Goal: Task Accomplishment & Management: Complete application form

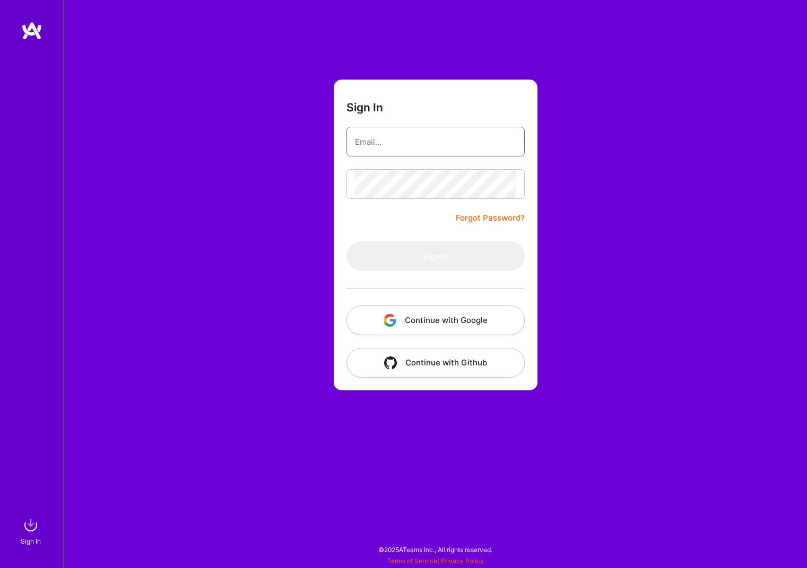
click at [423, 144] on input "email" at bounding box center [435, 141] width 161 height 27
click at [419, 141] on input "email" at bounding box center [435, 141] width 161 height 27
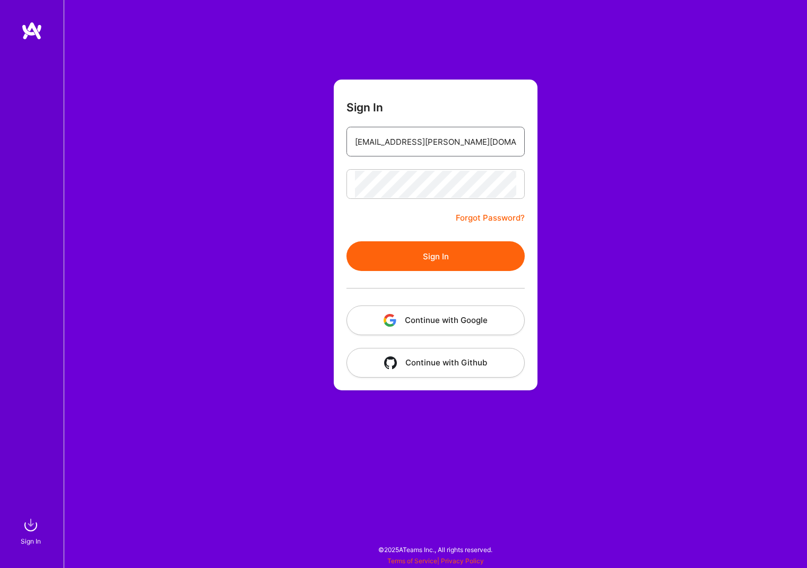
type input "[EMAIL_ADDRESS][PERSON_NAME][DOMAIN_NAME]"
click at [416, 257] on button "Sign In" at bounding box center [435, 256] width 178 height 30
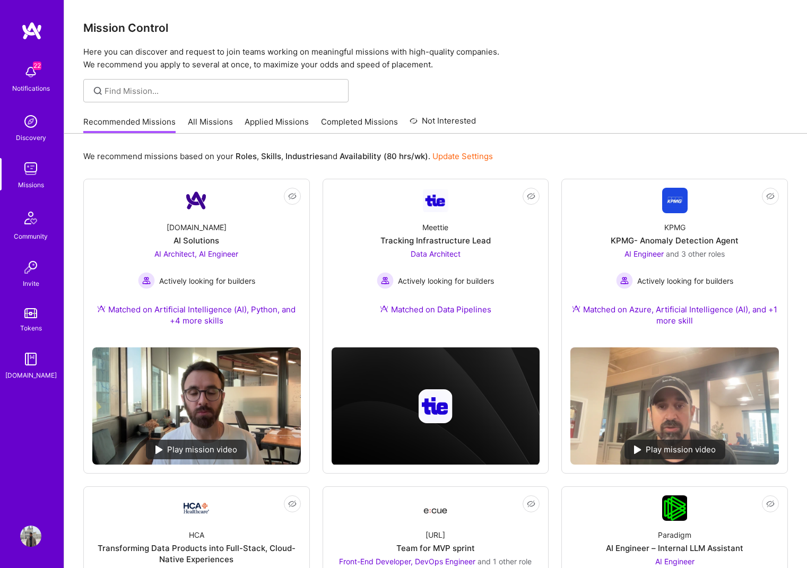
click at [277, 121] on link "Applied Missions" at bounding box center [277, 125] width 64 height 18
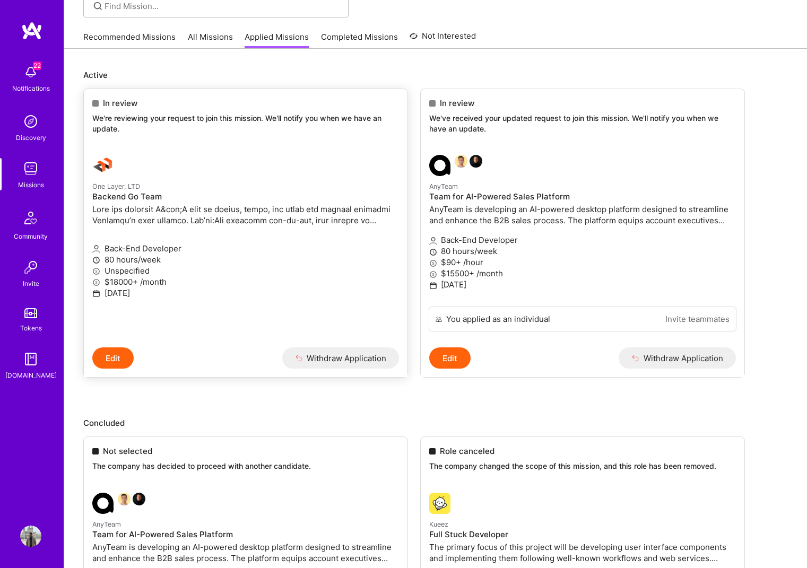
scroll to position [72, 0]
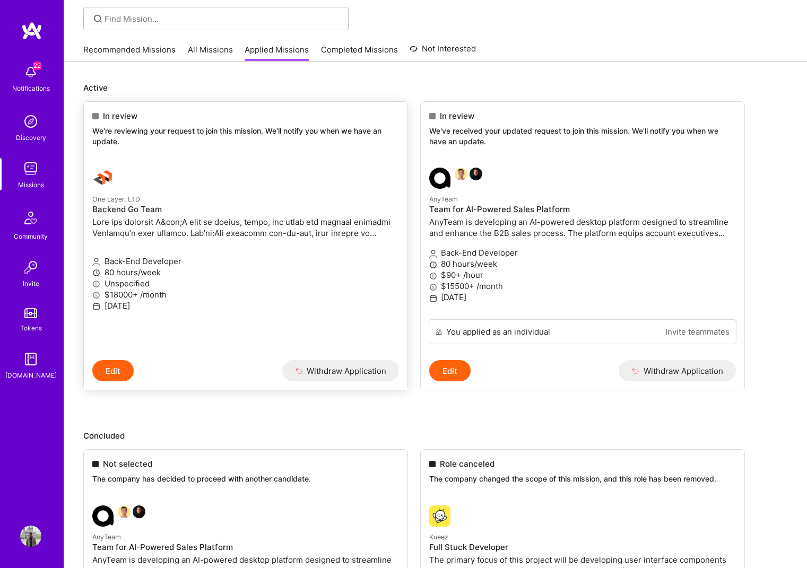
click at [231, 201] on p "One Layer, LTD" at bounding box center [245, 199] width 307 height 12
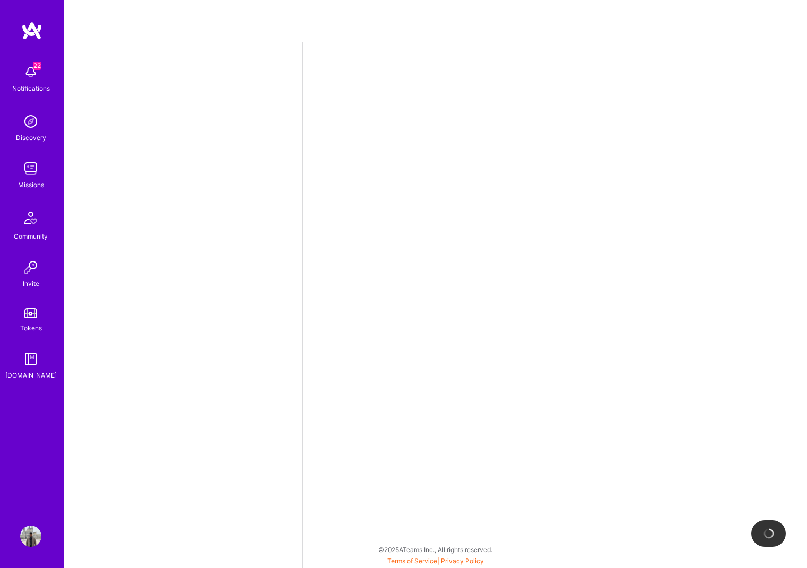
select select "US"
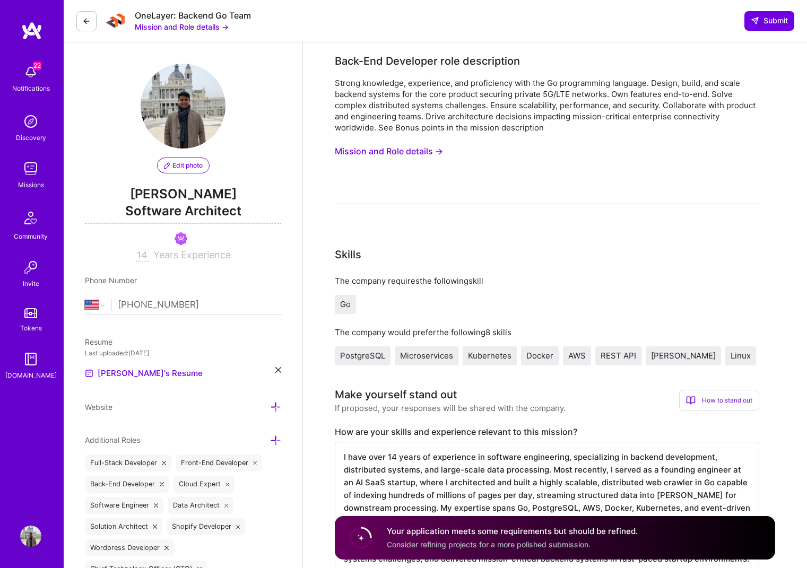
click at [163, 27] on button "Mission and Role details →" at bounding box center [182, 26] width 94 height 11
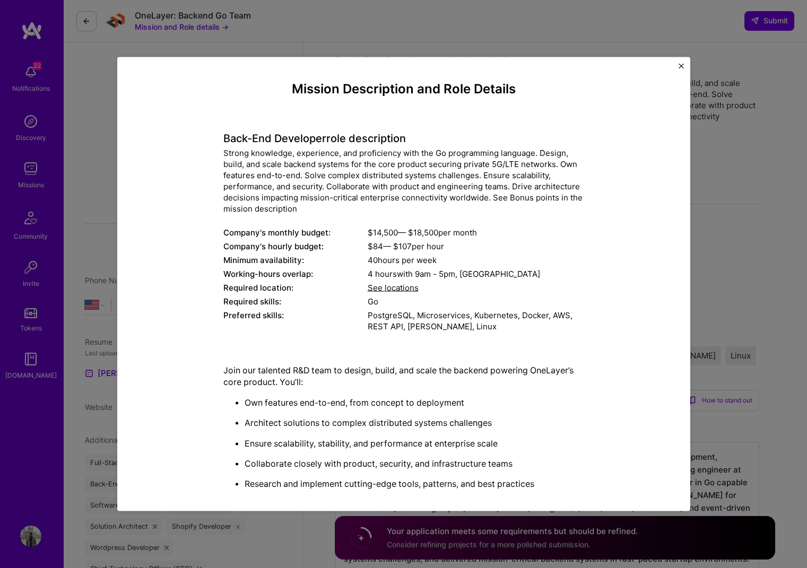
click at [123, 204] on div "Mission Description and Role Details Back-End Developer role description Strong…" at bounding box center [403, 284] width 573 height 455
click at [91, 200] on div "Mission Description and Role Details Back-End Developer role description Strong…" at bounding box center [403, 284] width 807 height 568
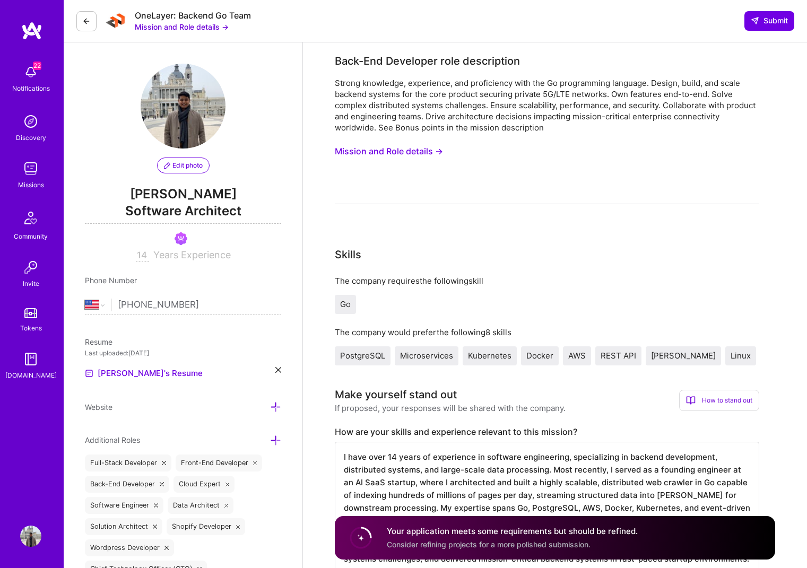
click at [89, 13] on button at bounding box center [86, 21] width 20 height 20
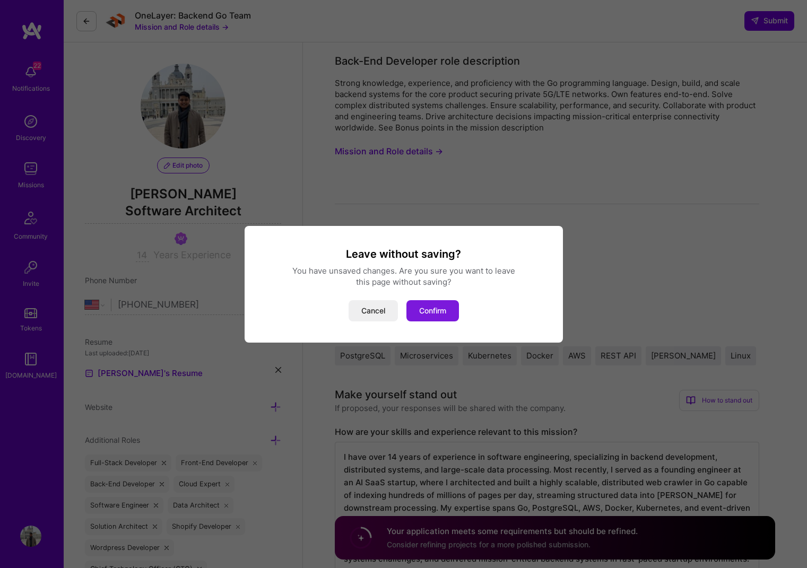
click at [427, 314] on button "Confirm" at bounding box center [432, 310] width 53 height 21
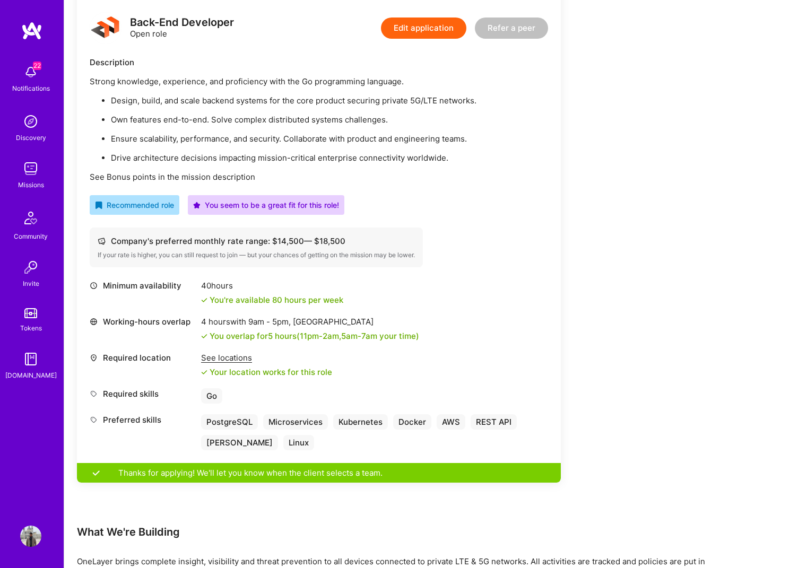
scroll to position [221, 0]
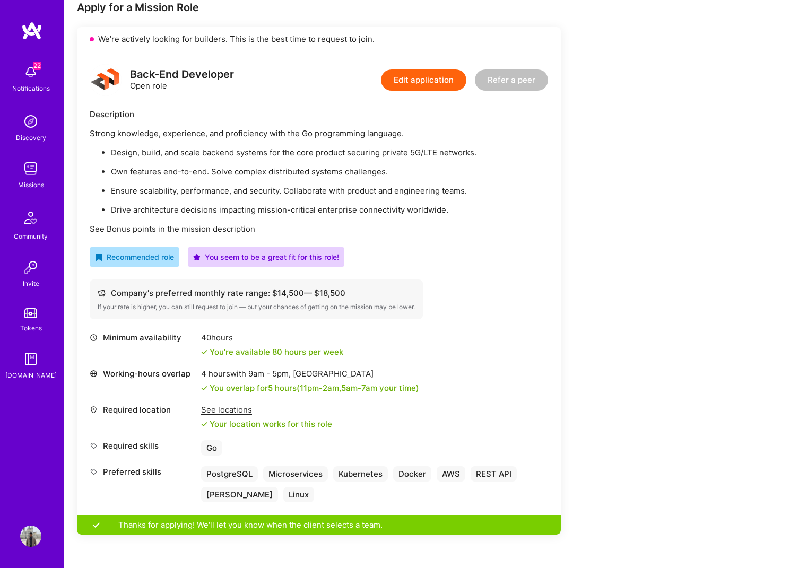
click at [232, 296] on div "Company's preferred monthly rate range: $ 14,500 — $ 18,500" at bounding box center [256, 293] width 317 height 11
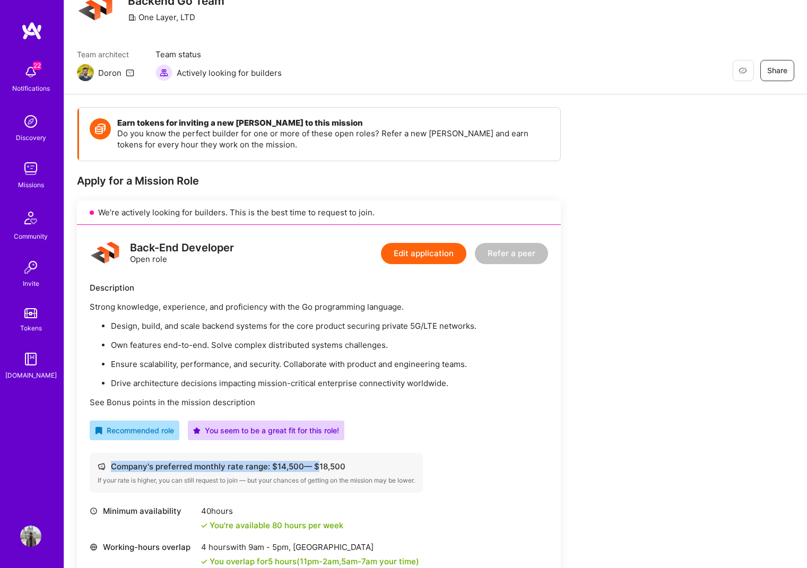
scroll to position [0, 0]
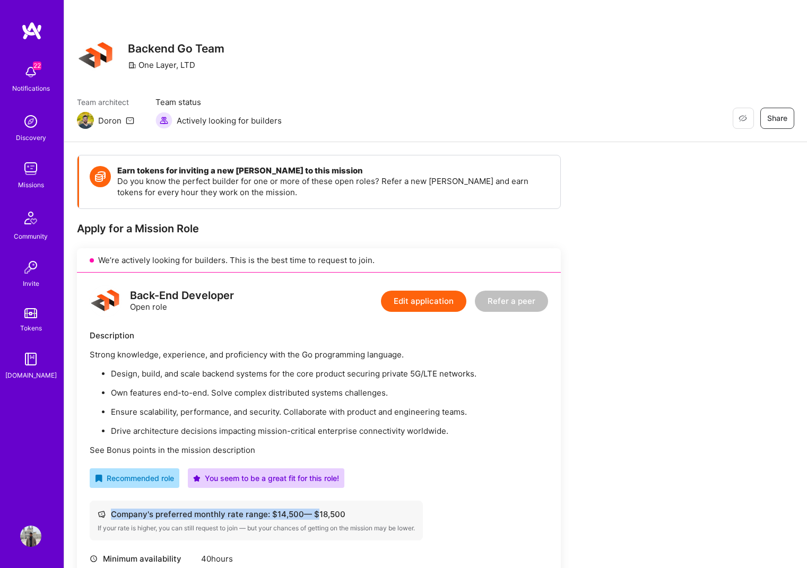
click at [28, 130] on img at bounding box center [30, 121] width 21 height 21
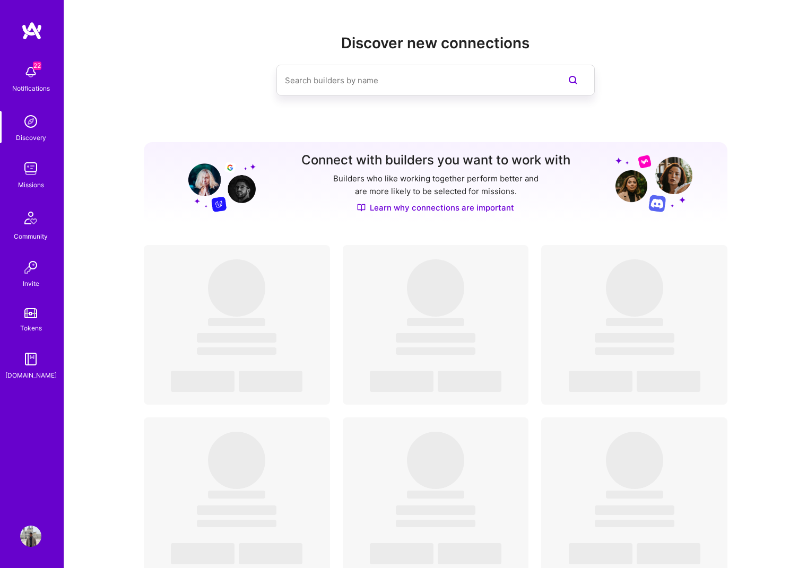
click at [32, 172] on img at bounding box center [30, 168] width 21 height 21
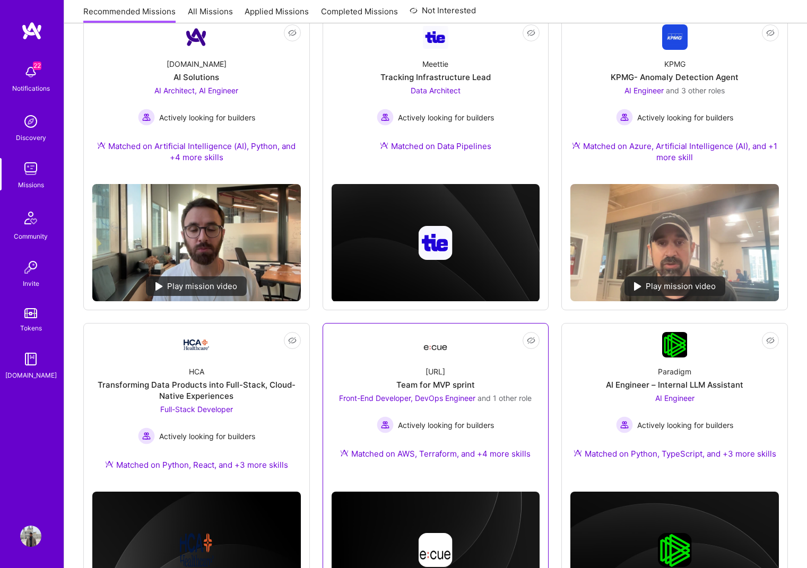
scroll to position [131, 0]
